Goal: Task Accomplishment & Management: Manage account settings

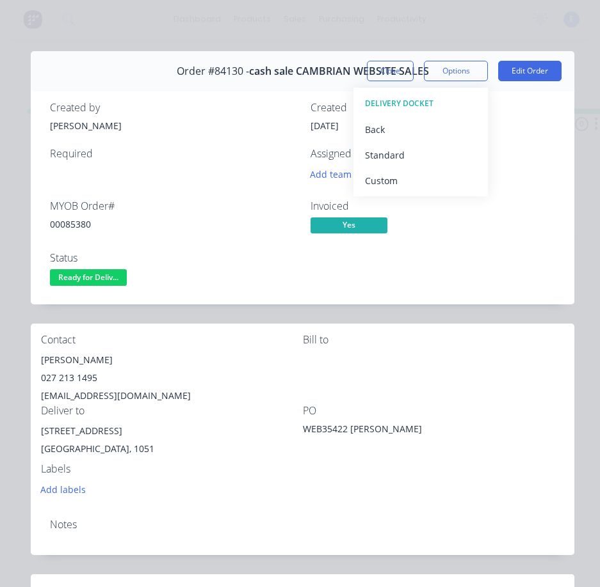
drag, startPoint x: 0, startPoint y: 0, endPoint x: 580, endPoint y: 212, distance: 618.0
click at [232, 388] on div "[EMAIL_ADDRESS][DOMAIN_NAME]" at bounding box center [172, 396] width 262 height 18
click at [79, 218] on div "00085380" at bounding box center [172, 224] width 245 height 13
click at [73, 230] on div "MYOB Order # 00085380" at bounding box center [172, 218] width 245 height 37
click at [80, 228] on div "00085380" at bounding box center [172, 224] width 245 height 13
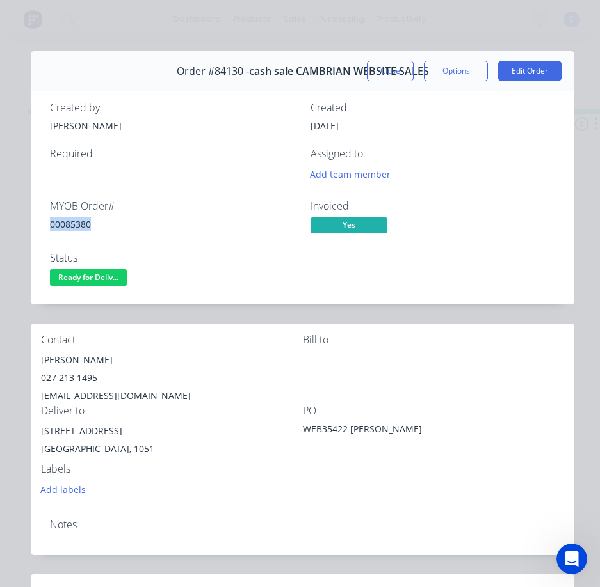
click at [80, 228] on div "00085380" at bounding box center [172, 224] width 245 height 13
copy div "00085380"
click at [88, 362] on div "[PERSON_NAME]" at bounding box center [172, 360] width 262 height 18
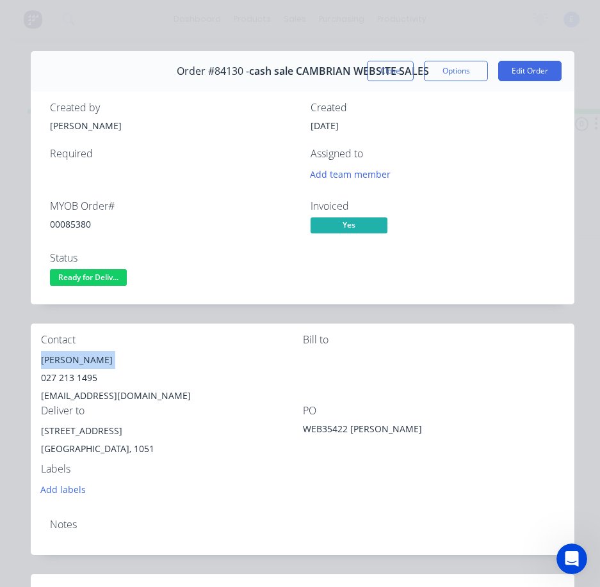
copy div "[PERSON_NAME]"
click at [65, 375] on div "027 213 1495" at bounding box center [172, 378] width 262 height 18
click at [64, 375] on div "027 213 1495" at bounding box center [172, 378] width 262 height 18
click at [63, 375] on div "027 213 1495" at bounding box center [172, 378] width 262 height 18
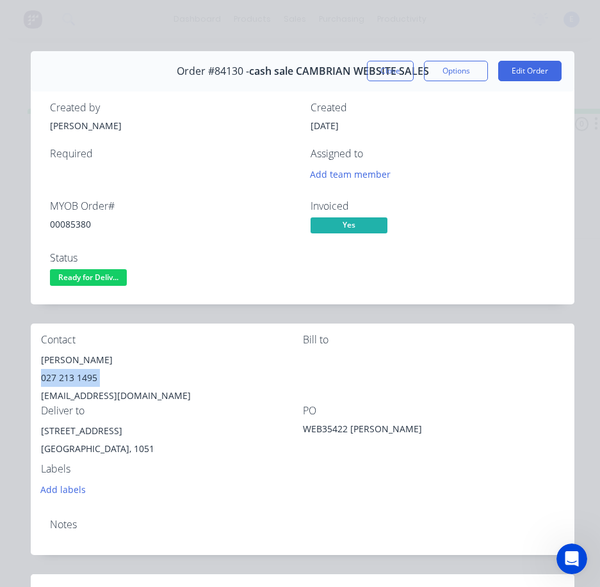
click at [63, 375] on div "027 213 1495" at bounding box center [172, 378] width 262 height 18
copy div "027 213 1495"
click at [87, 395] on div "[EMAIL_ADDRESS][DOMAIN_NAME]" at bounding box center [172, 396] width 262 height 18
click at [87, 394] on div "[EMAIL_ADDRESS][DOMAIN_NAME]" at bounding box center [172, 396] width 262 height 18
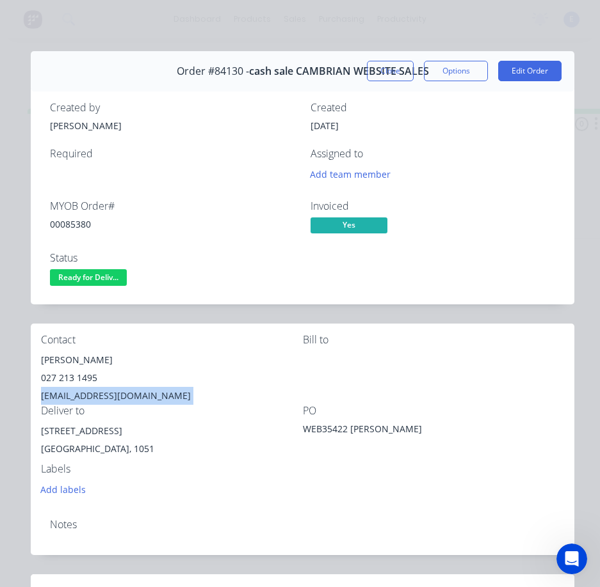
copy div "[EMAIL_ADDRESS][DOMAIN_NAME]"
drag, startPoint x: 118, startPoint y: 434, endPoint x: 35, endPoint y: 433, distance: 82.5
click at [35, 433] on div "Contact [PERSON_NAME] [PHONE_NUMBER] [EMAIL_ADDRESS][DOMAIN_NAME] Bill to Deliv…" at bounding box center [302, 416] width 543 height 185
drag, startPoint x: 81, startPoint y: 419, endPoint x: 83, endPoint y: 427, distance: 8.7
copy div "[STREET_ADDRESS]"
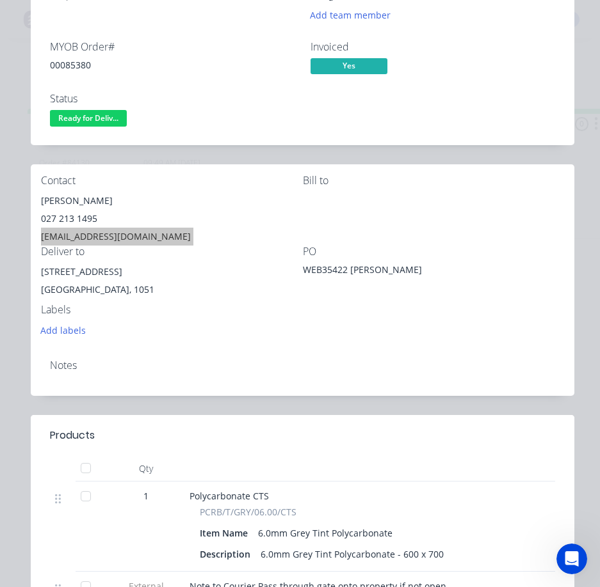
scroll to position [192, 0]
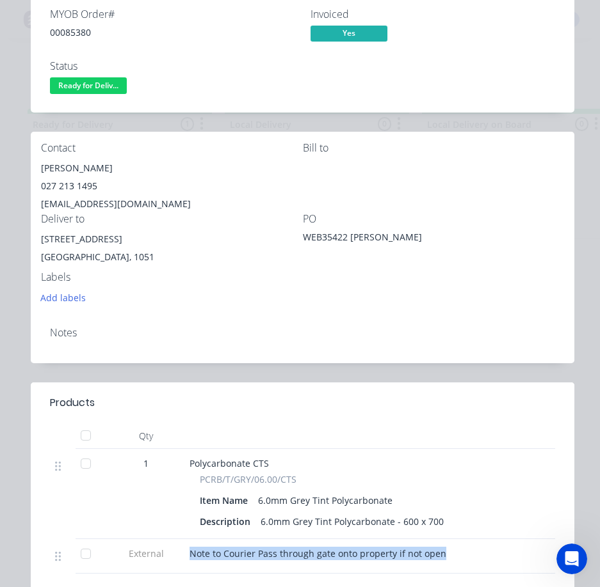
drag, startPoint x: 190, startPoint y: 552, endPoint x: 402, endPoint y: 559, distance: 211.9
click at [449, 556] on div "Note to Courier Pass through gate onto property if not open" at bounding box center [440, 553] width 502 height 13
copy span "Note to Courier Pass through gate onto property if not open"
click at [281, 337] on div "Notes" at bounding box center [302, 333] width 505 height 12
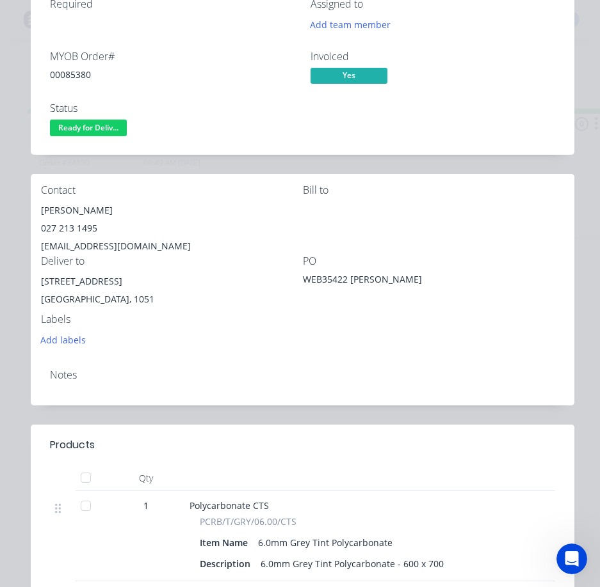
scroll to position [64, 0]
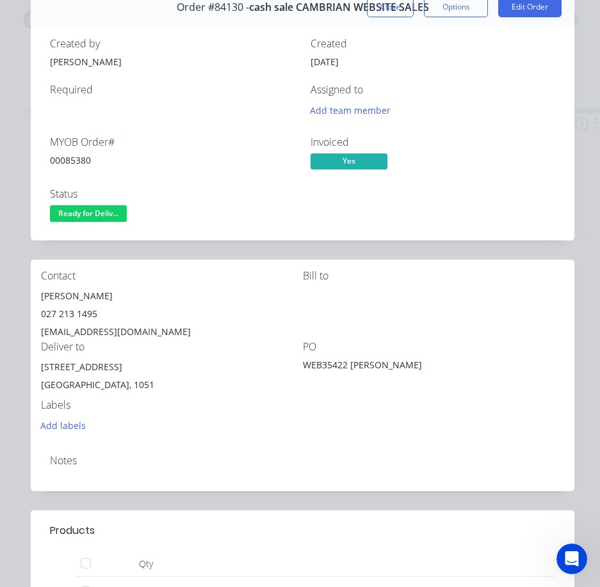
click at [90, 215] on span "Ready for Deliv..." at bounding box center [88, 213] width 77 height 16
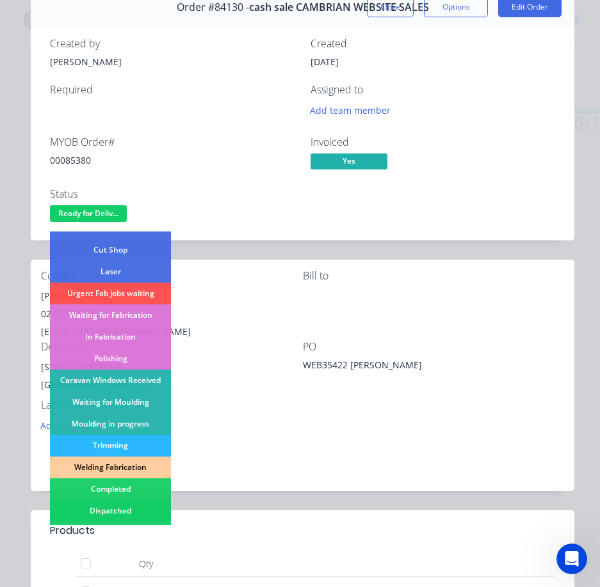
scroll to position [192, 0]
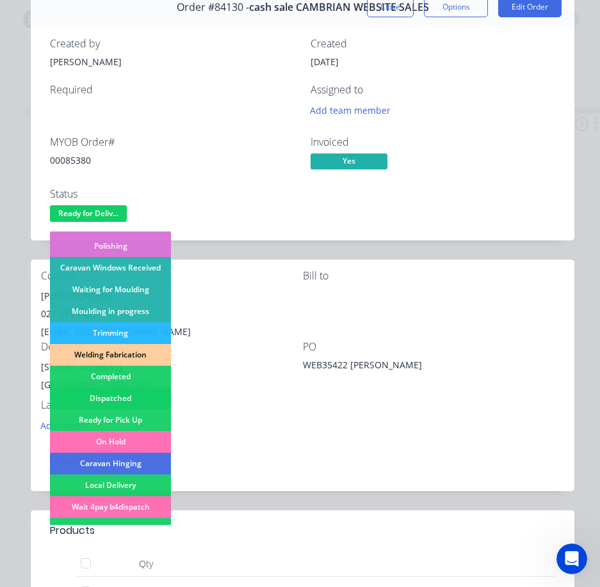
click at [116, 397] on div "Dispatched" at bounding box center [110, 399] width 121 height 22
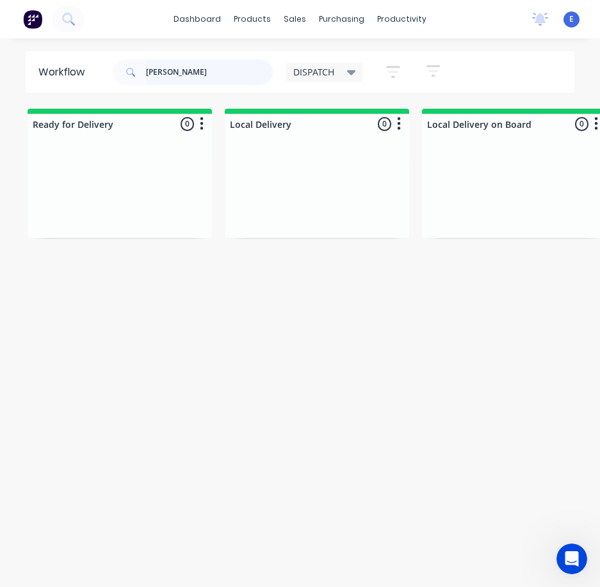
click at [218, 74] on input "[PERSON_NAME]" at bounding box center [209, 73] width 127 height 26
click at [216, 72] on input "[PERSON_NAME]" at bounding box center [209, 73] width 127 height 26
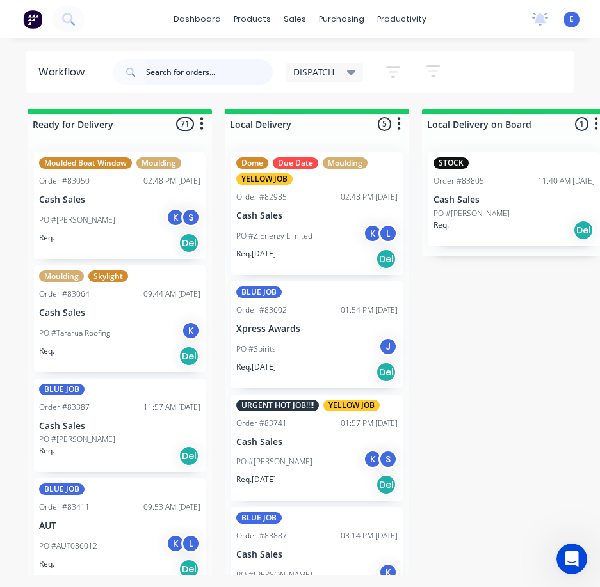
click at [166, 72] on input "text" at bounding box center [209, 73] width 127 height 26
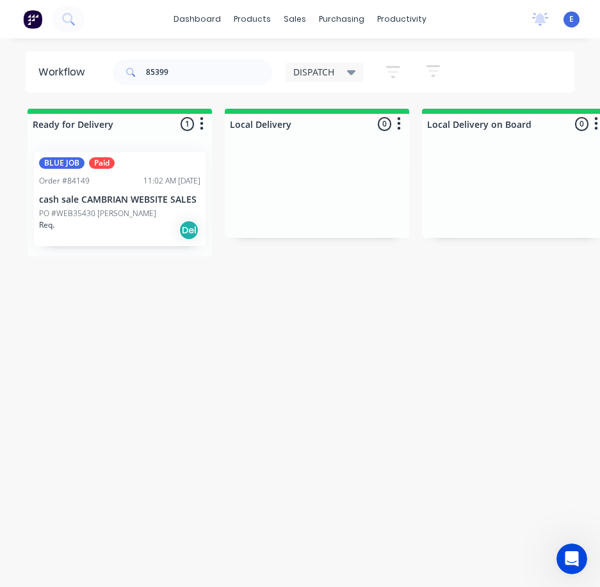
click at [116, 240] on div "Req. Del" at bounding box center [119, 230] width 161 height 22
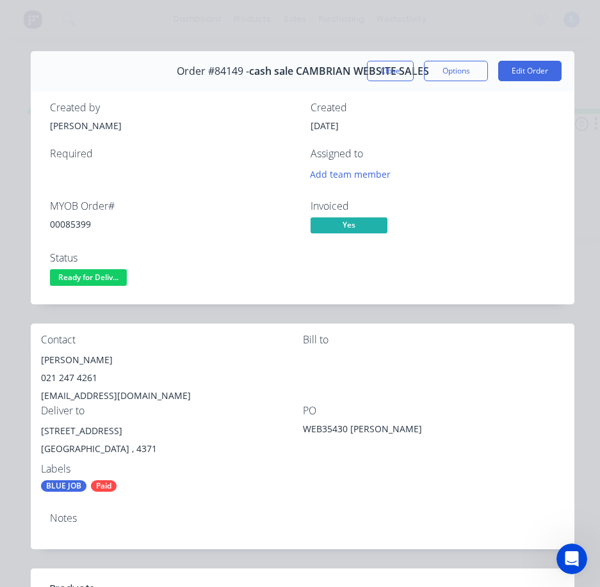
click at [81, 223] on div "00085399" at bounding box center [172, 224] width 245 height 13
copy div "00085399"
click at [68, 360] on div "[PERSON_NAME]" at bounding box center [172, 360] width 262 height 18
click at [68, 361] on div "[PERSON_NAME]" at bounding box center [172, 360] width 262 height 18
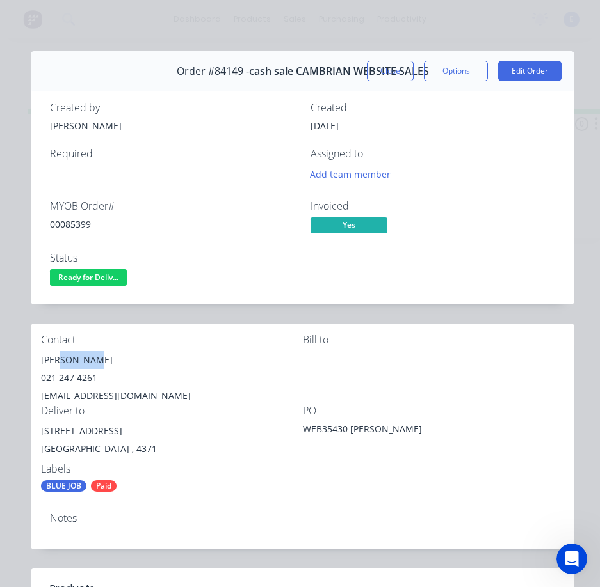
click at [67, 360] on div "[PERSON_NAME]" at bounding box center [172, 360] width 262 height 18
copy div "[PERSON_NAME]"
click at [76, 378] on div "021 247 4261" at bounding box center [172, 378] width 262 height 18
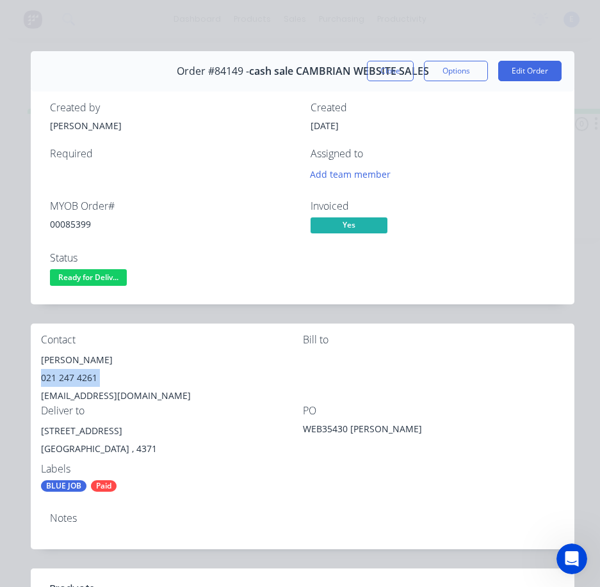
click at [76, 378] on div "021 247 4261" at bounding box center [172, 378] width 262 height 18
copy div "021 247 4261"
click at [72, 395] on div "[EMAIL_ADDRESS][DOMAIN_NAME]" at bounding box center [172, 396] width 262 height 18
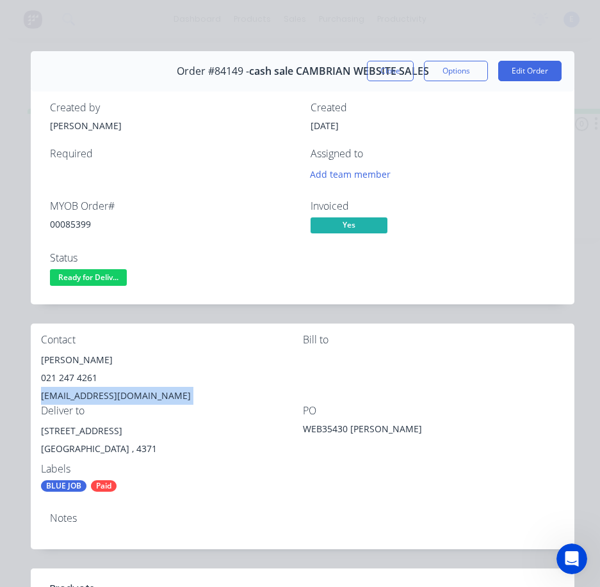
click at [72, 395] on div "[EMAIL_ADDRESS][DOMAIN_NAME]" at bounding box center [172, 396] width 262 height 18
copy div "[EMAIL_ADDRESS][DOMAIN_NAME]"
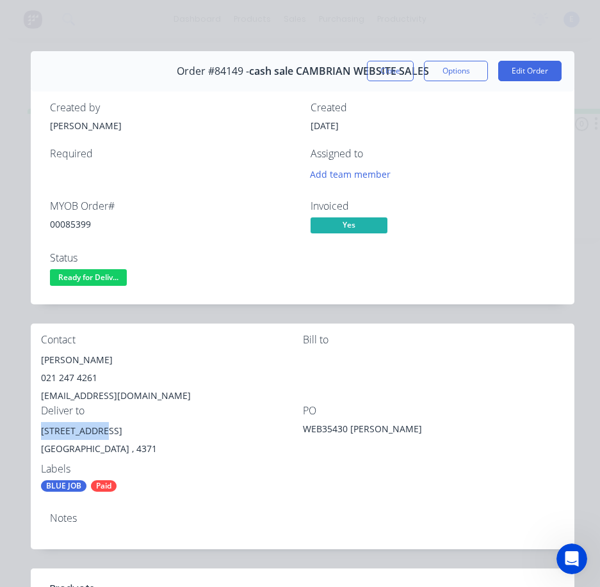
drag, startPoint x: 104, startPoint y: 431, endPoint x: 36, endPoint y: 435, distance: 68.0
click at [36, 435] on div "Contact [PERSON_NAME] [PHONE_NUMBER] [EMAIL_ADDRESS][DOMAIN_NAME] Bill to Deliv…" at bounding box center [302, 413] width 543 height 179
click at [95, 275] on span "Ready for Deliv..." at bounding box center [88, 277] width 77 height 16
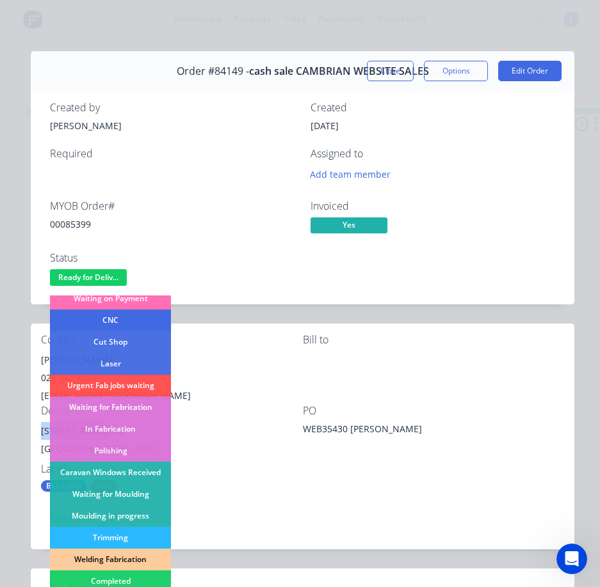
scroll to position [128, 0]
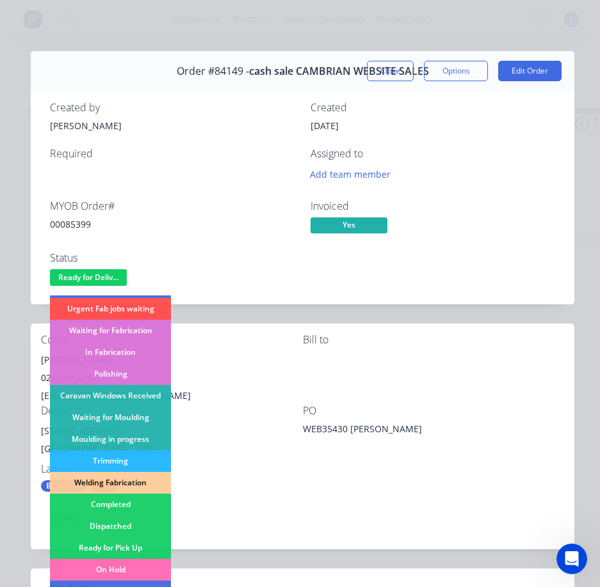
click at [329, 476] on div "Contact [PERSON_NAME] [PHONE_NUMBER] [EMAIL_ADDRESS][DOMAIN_NAME] Bill to Deliv…" at bounding box center [302, 413] width 543 height 179
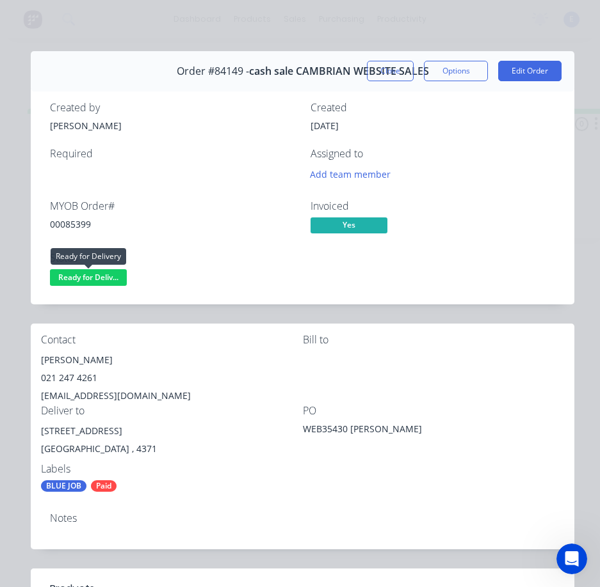
drag, startPoint x: 76, startPoint y: 273, endPoint x: 80, endPoint y: 290, distance: 17.8
click at [77, 275] on span "Ready for Deliv..." at bounding box center [88, 277] width 77 height 16
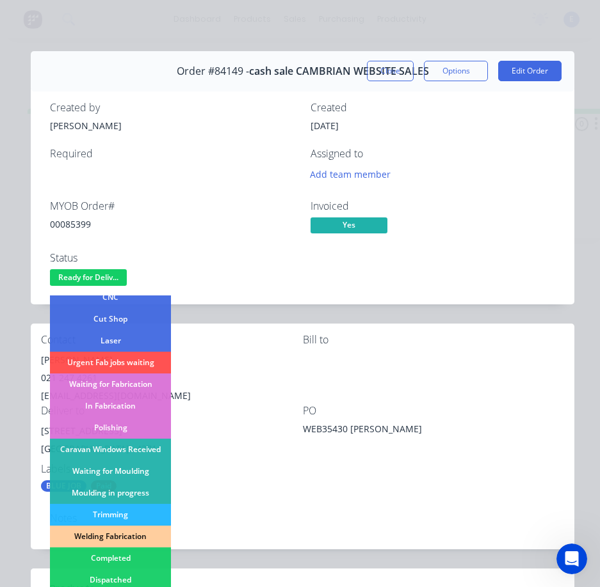
scroll to position [192, 0]
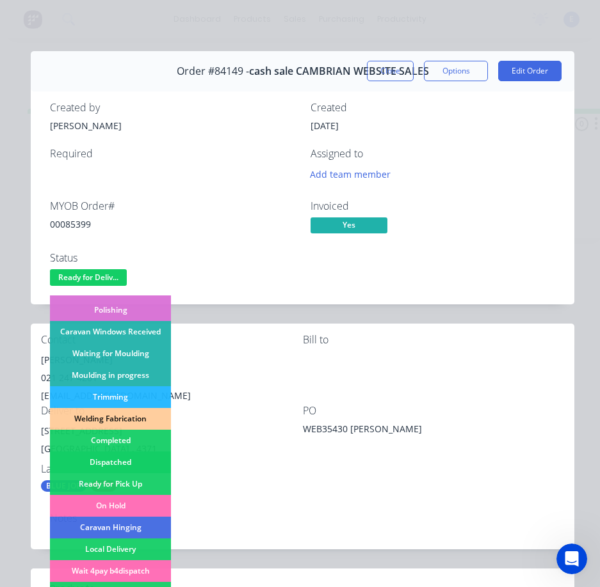
click at [125, 454] on div "Dispatched" at bounding box center [110, 463] width 121 height 22
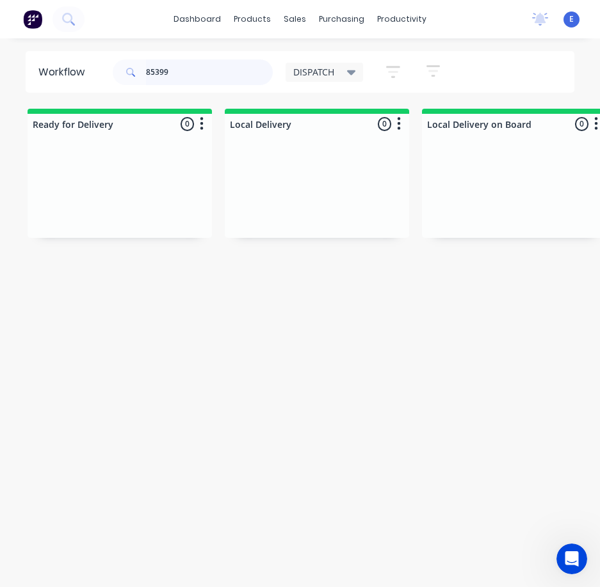
click at [191, 72] on input "85399" at bounding box center [209, 73] width 127 height 26
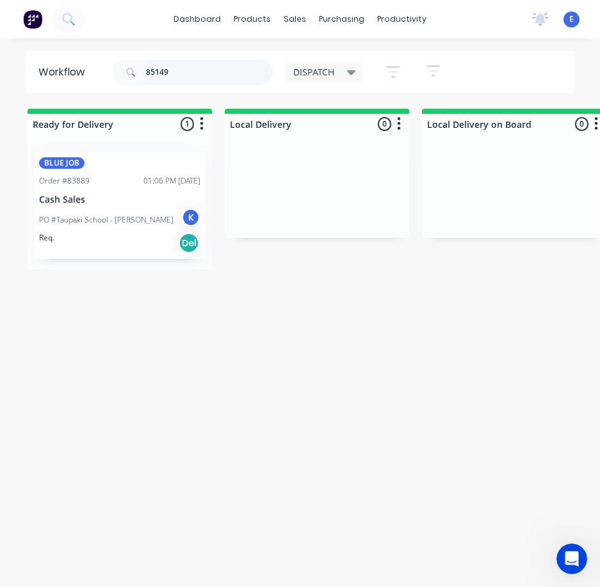
type input "85149"
click at [129, 243] on div "Req. Del" at bounding box center [119, 243] width 161 height 22
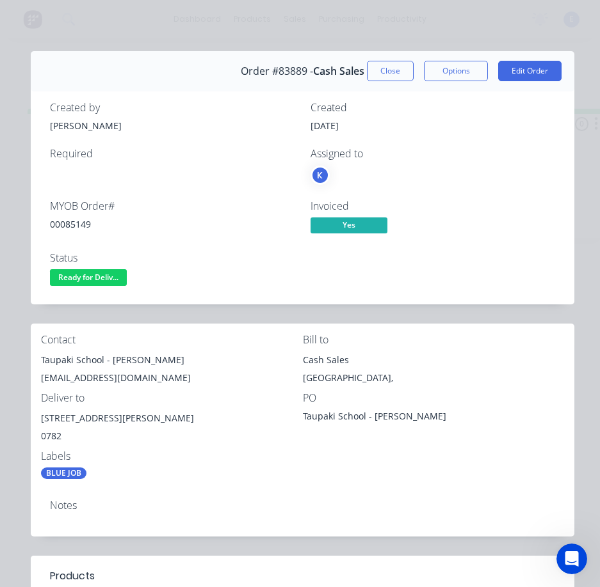
click at [62, 227] on div "00085149" at bounding box center [172, 224] width 245 height 13
drag, startPoint x: 104, startPoint y: 359, endPoint x: 52, endPoint y: 357, distance: 51.2
click at [35, 363] on div "Contact [GEOGRAPHIC_DATA] - [PERSON_NAME] [EMAIL_ADDRESS][DOMAIN_NAME] Bill to …" at bounding box center [302, 407] width 543 height 166
drag, startPoint x: 112, startPoint y: 362, endPoint x: 163, endPoint y: 354, distance: 51.9
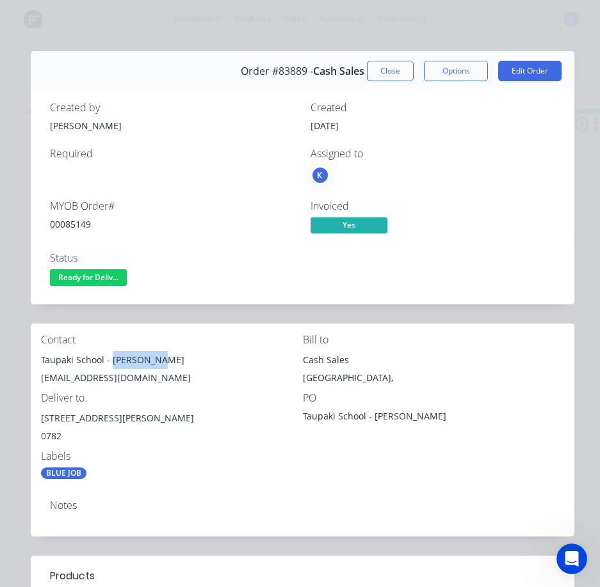
click at [163, 354] on div "Taupaki School - [PERSON_NAME]" at bounding box center [172, 360] width 262 height 18
click at [110, 383] on div "[EMAIL_ADDRESS][DOMAIN_NAME]" at bounding box center [172, 378] width 262 height 18
click at [110, 379] on div "[EMAIL_ADDRESS][DOMAIN_NAME]" at bounding box center [172, 378] width 262 height 18
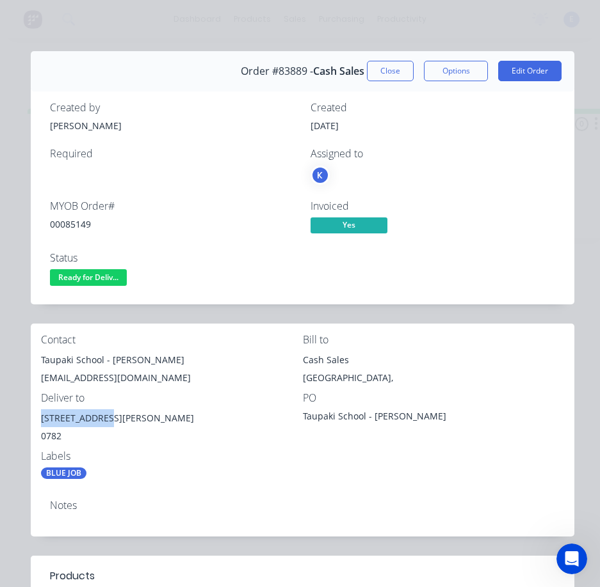
drag, startPoint x: 103, startPoint y: 419, endPoint x: 43, endPoint y: 426, distance: 60.6
click at [43, 426] on div "[STREET_ADDRESS][PERSON_NAME]" at bounding box center [172, 419] width 262 height 18
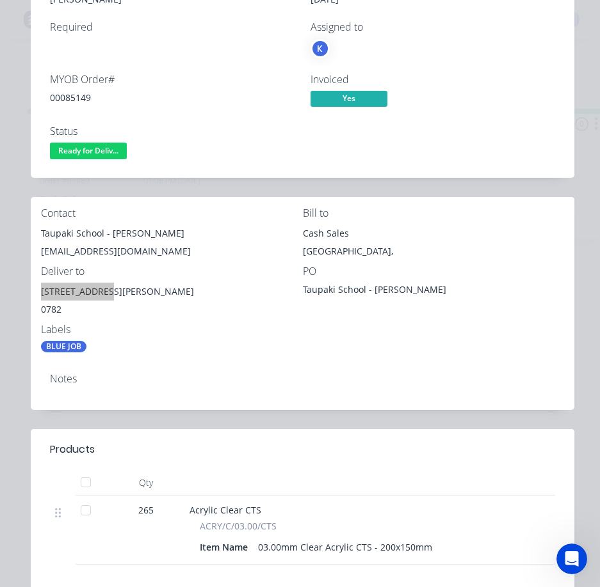
scroll to position [0, 0]
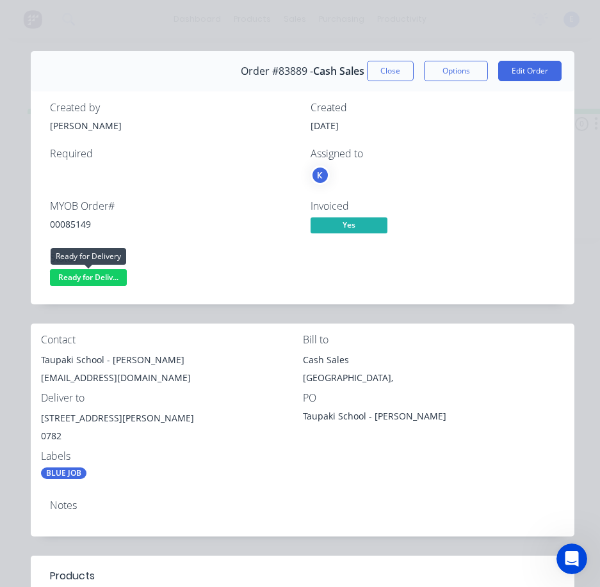
drag, startPoint x: 85, startPoint y: 280, endPoint x: 58, endPoint y: 318, distance: 46.9
click at [51, 335] on div "Contact" at bounding box center [172, 340] width 262 height 12
click at [90, 276] on span "Ready for Deliv..." at bounding box center [88, 277] width 77 height 16
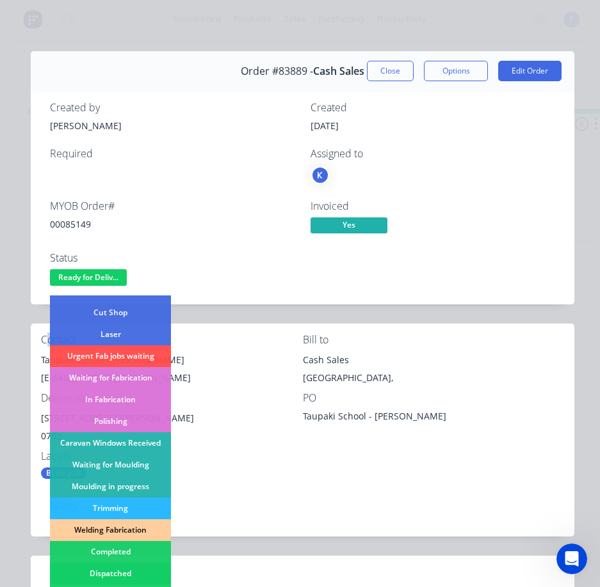
scroll to position [250, 0]
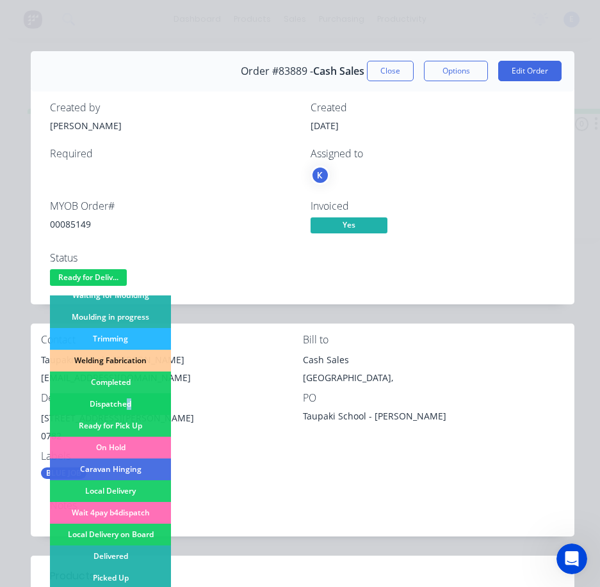
click at [130, 399] on div "Dispatched" at bounding box center [110, 405] width 121 height 22
